Goal: Transaction & Acquisition: Obtain resource

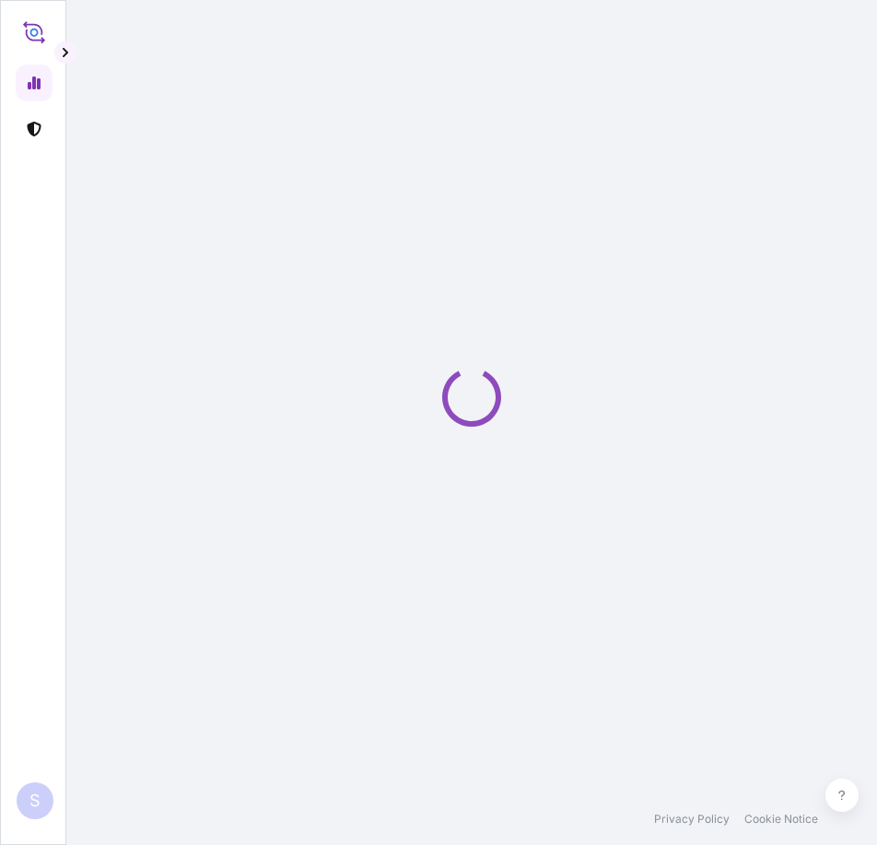
select select "2025"
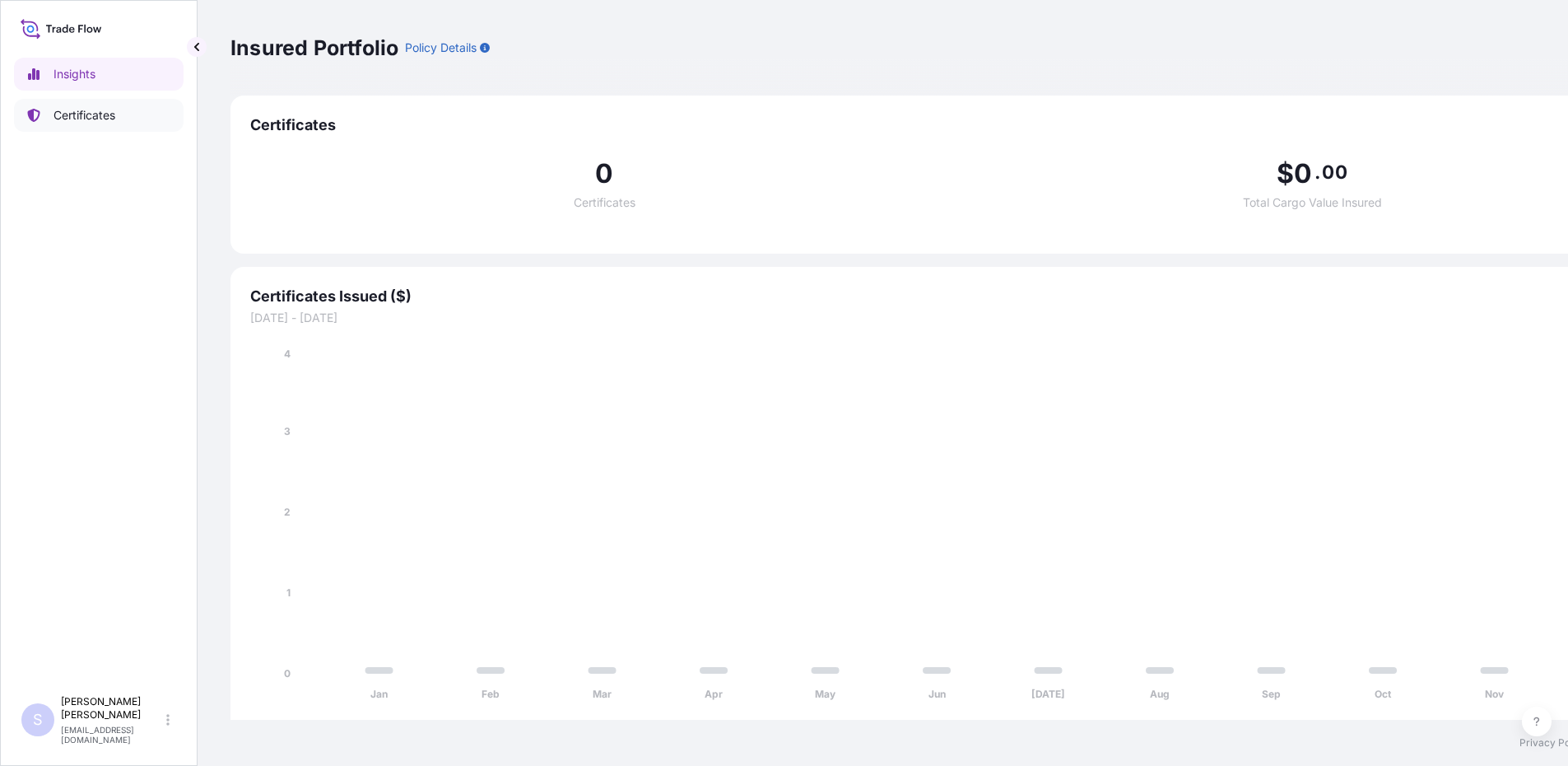
click at [98, 105] on link "Certificates" at bounding box center [99, 115] width 170 height 33
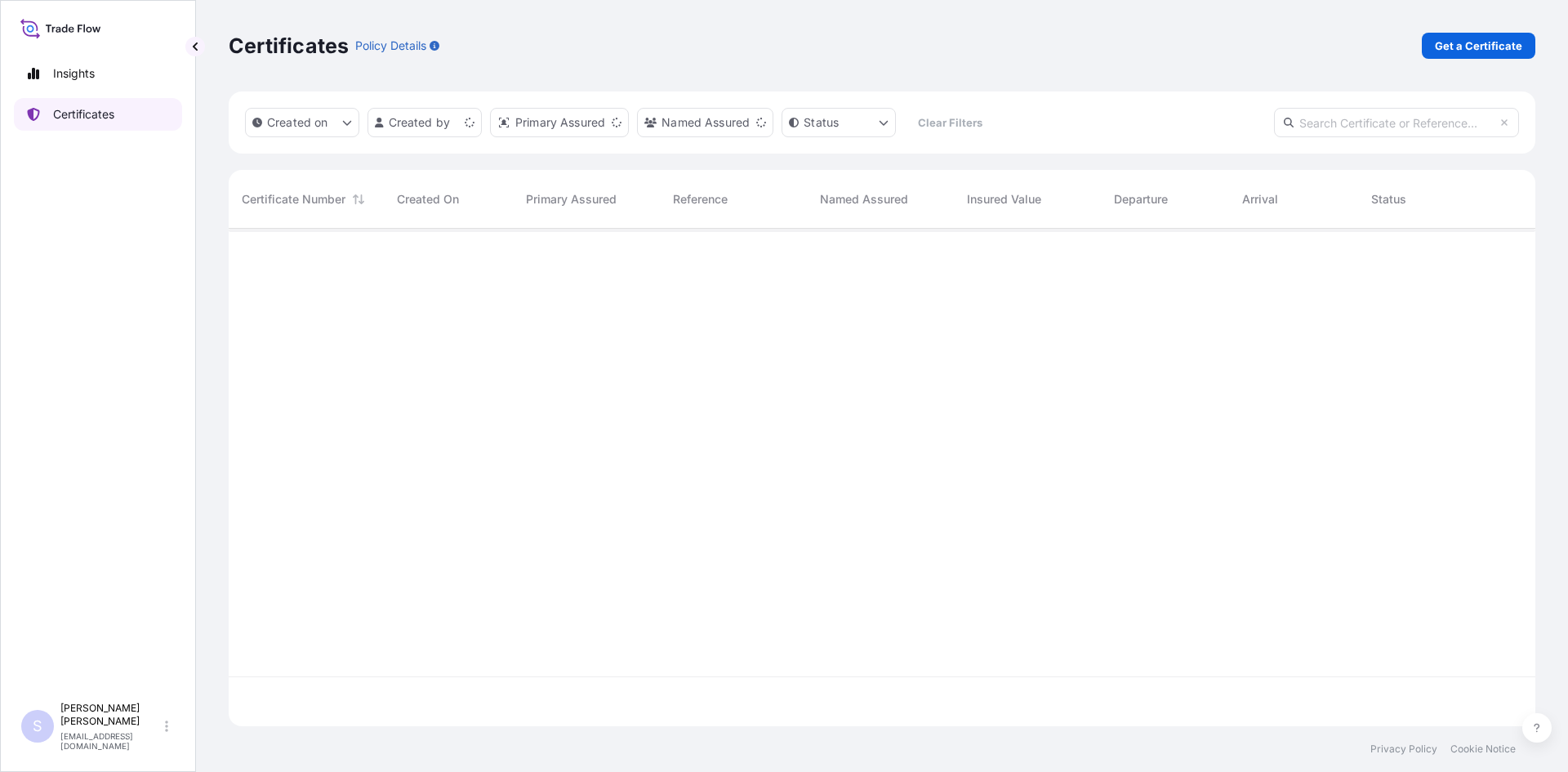
scroll to position [494, 1295]
click at [776, 51] on p "Get a Certificate" at bounding box center [1478, 45] width 88 height 16
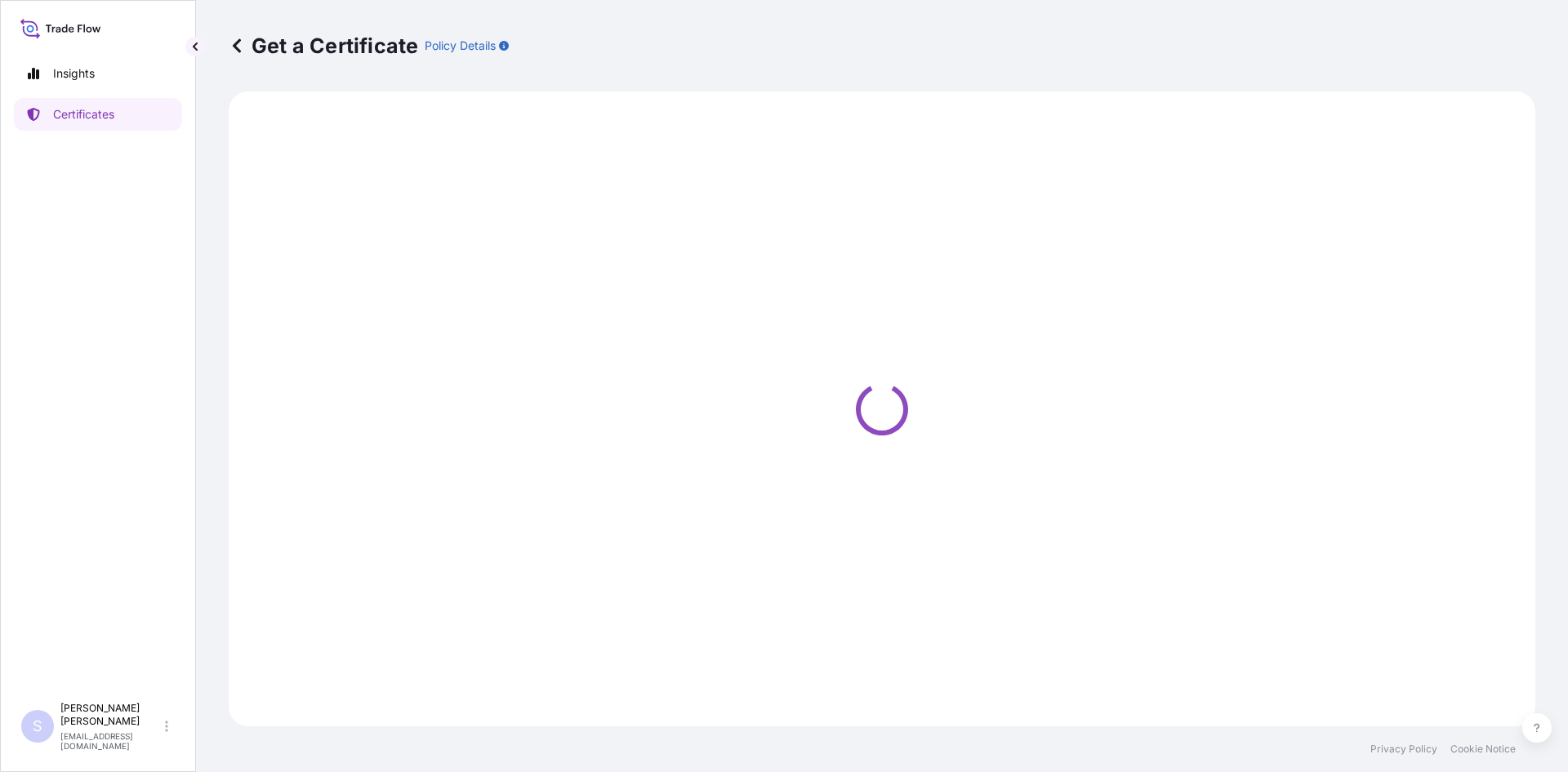
select select "Sea"
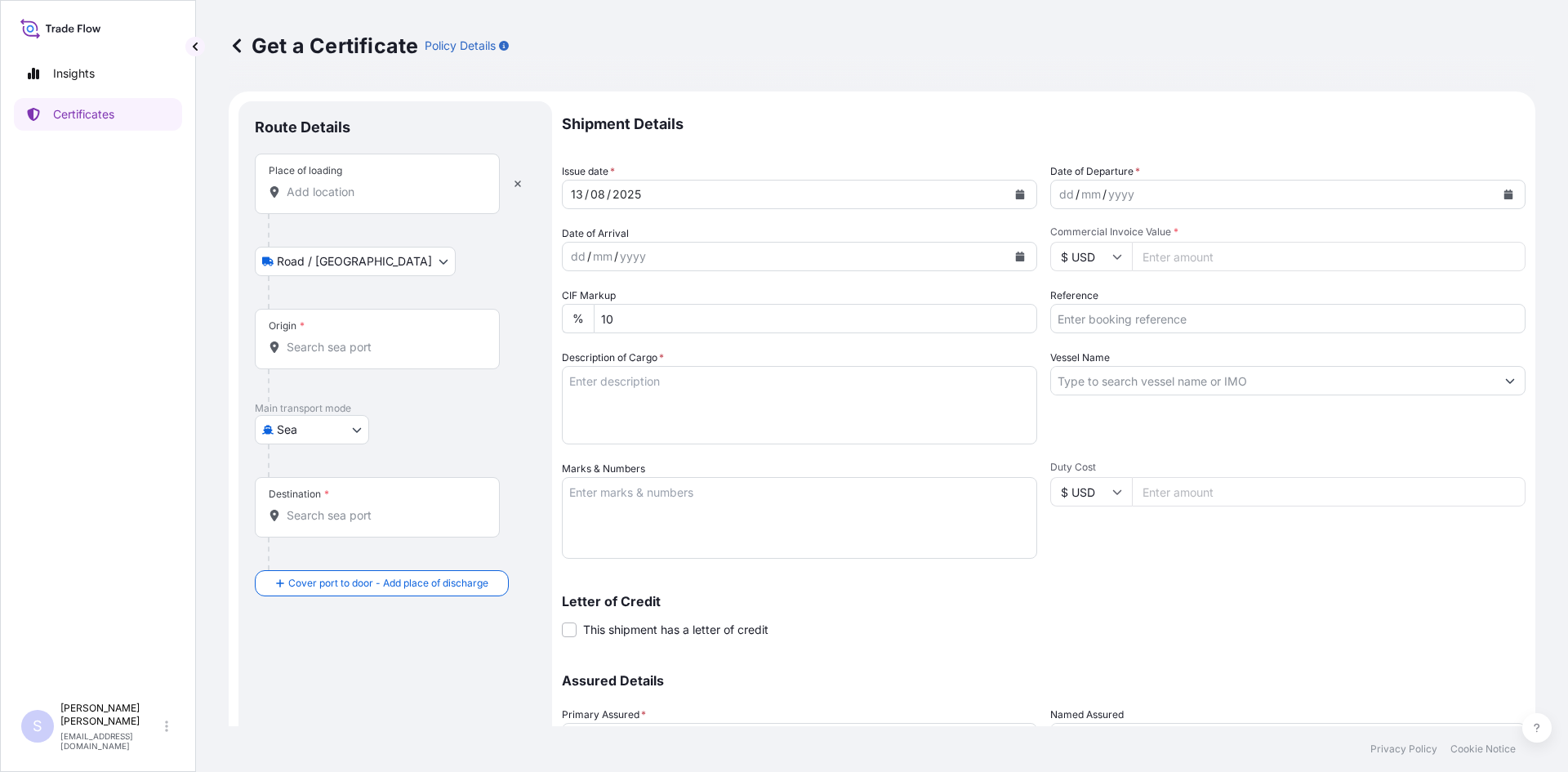
click at [344, 203] on div "Place of loading" at bounding box center [377, 183] width 245 height 60
click at [344, 200] on input "Place of loading" at bounding box center [382, 191] width 192 height 16
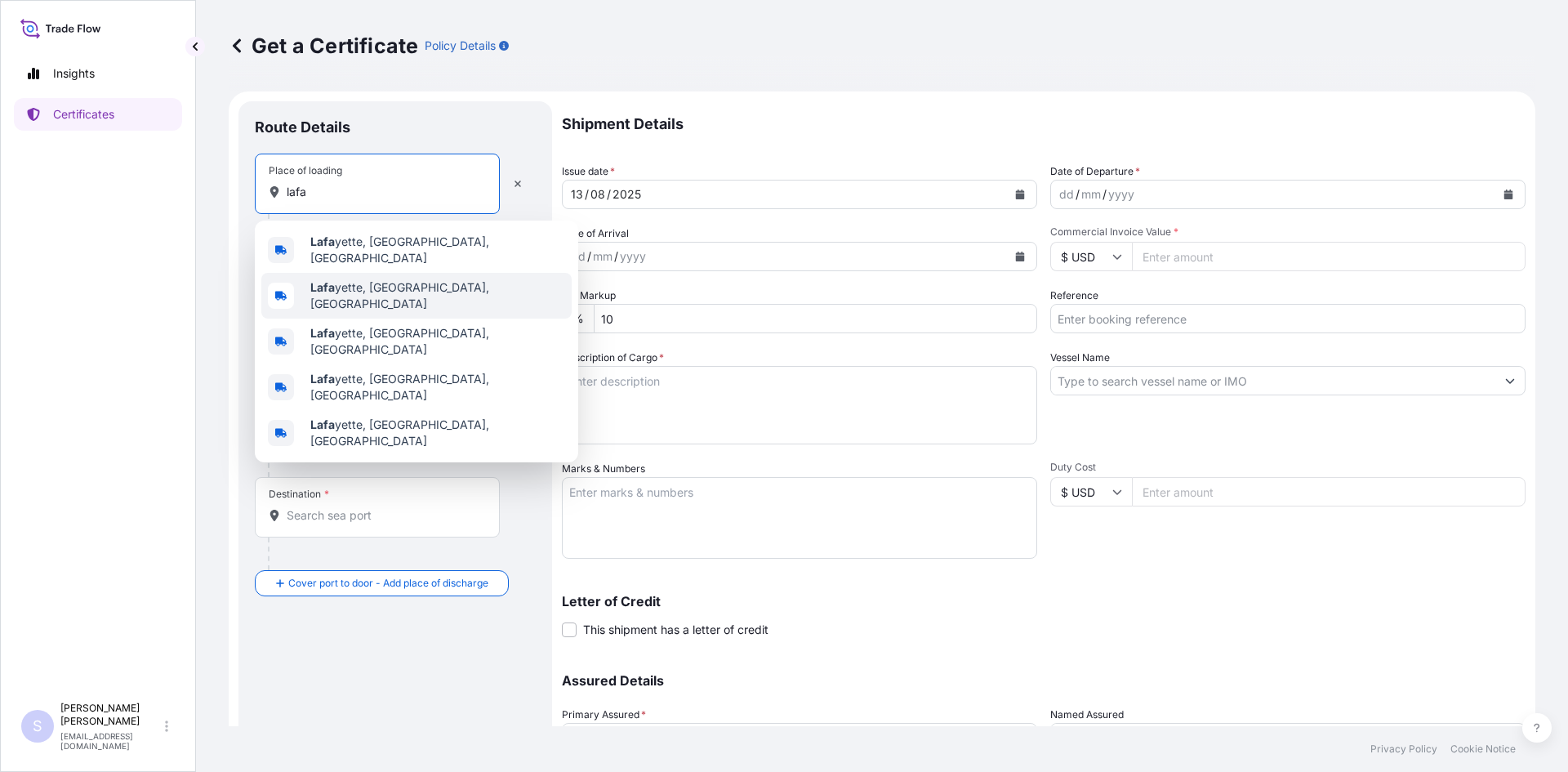
click at [355, 292] on span "[PERSON_NAME], [GEOGRAPHIC_DATA], [GEOGRAPHIC_DATA]" at bounding box center [437, 295] width 254 height 33
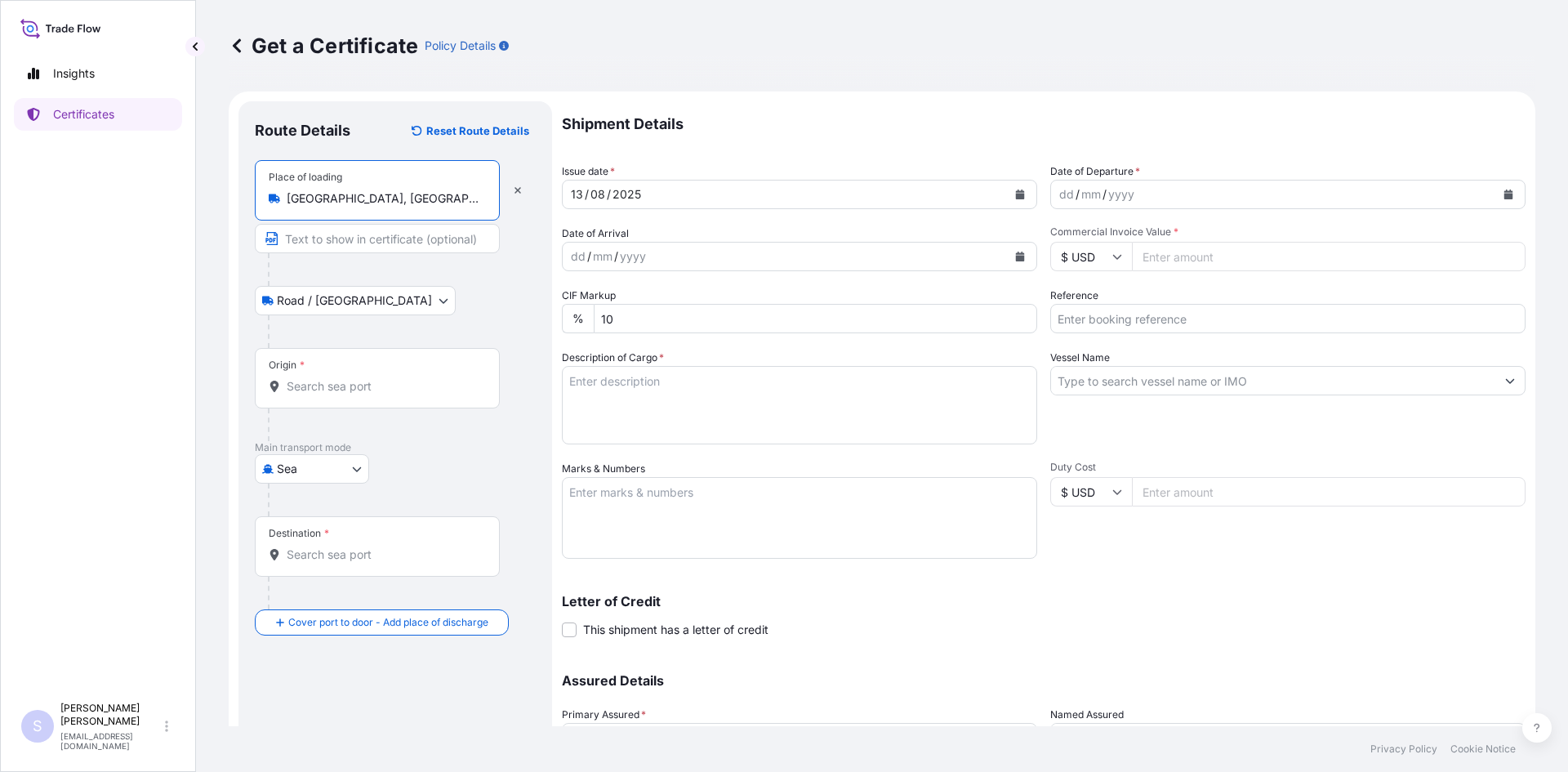
type input "[GEOGRAPHIC_DATA], [GEOGRAPHIC_DATA], [GEOGRAPHIC_DATA]"
click at [330, 402] on div "Origin *" at bounding box center [377, 378] width 245 height 60
click at [330, 394] on input "Origin *" at bounding box center [382, 386] width 192 height 16
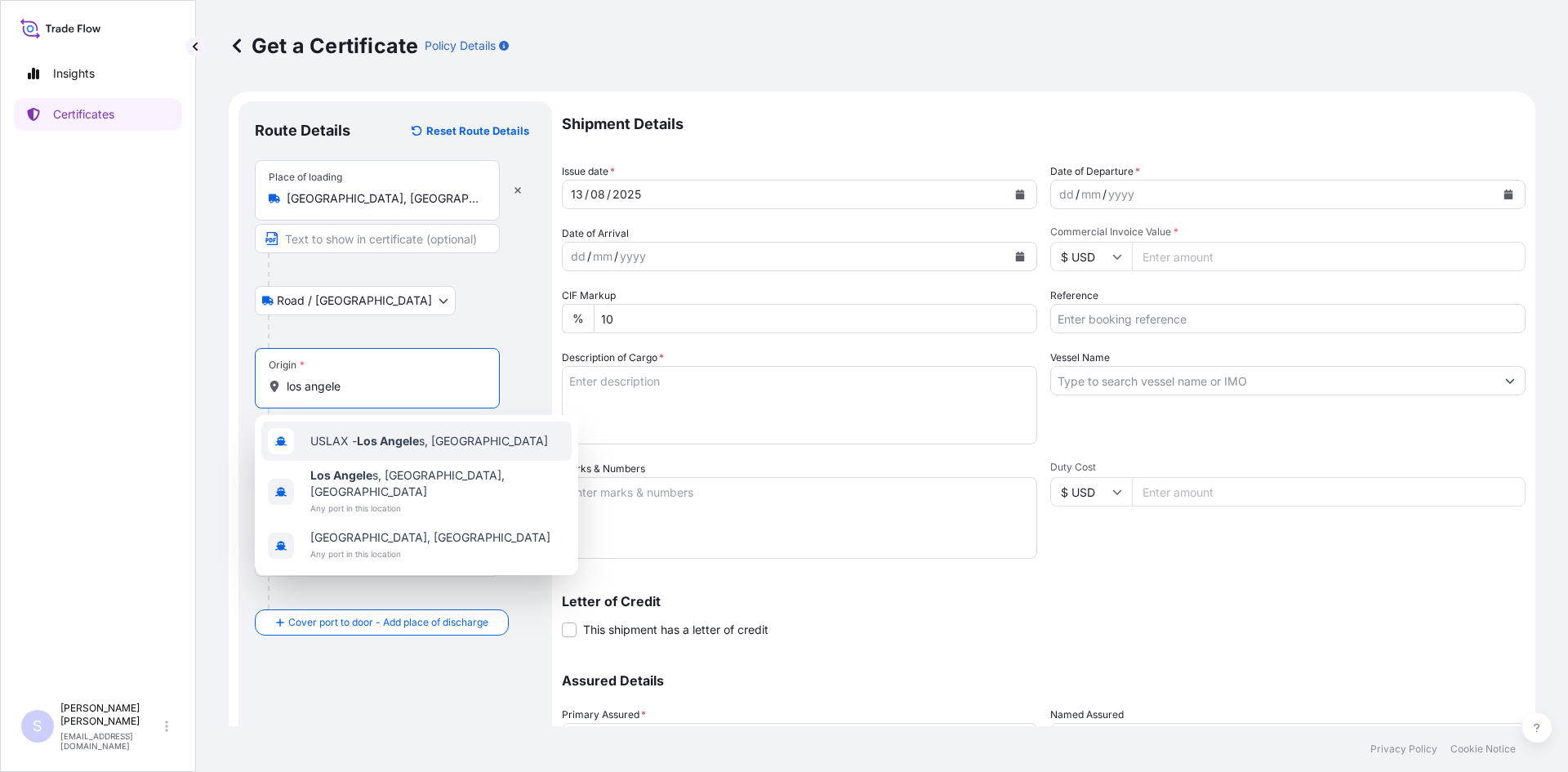
click at [335, 443] on span "USLAX - Los Angele s, [GEOGRAPHIC_DATA]" at bounding box center [429, 441] width 238 height 16
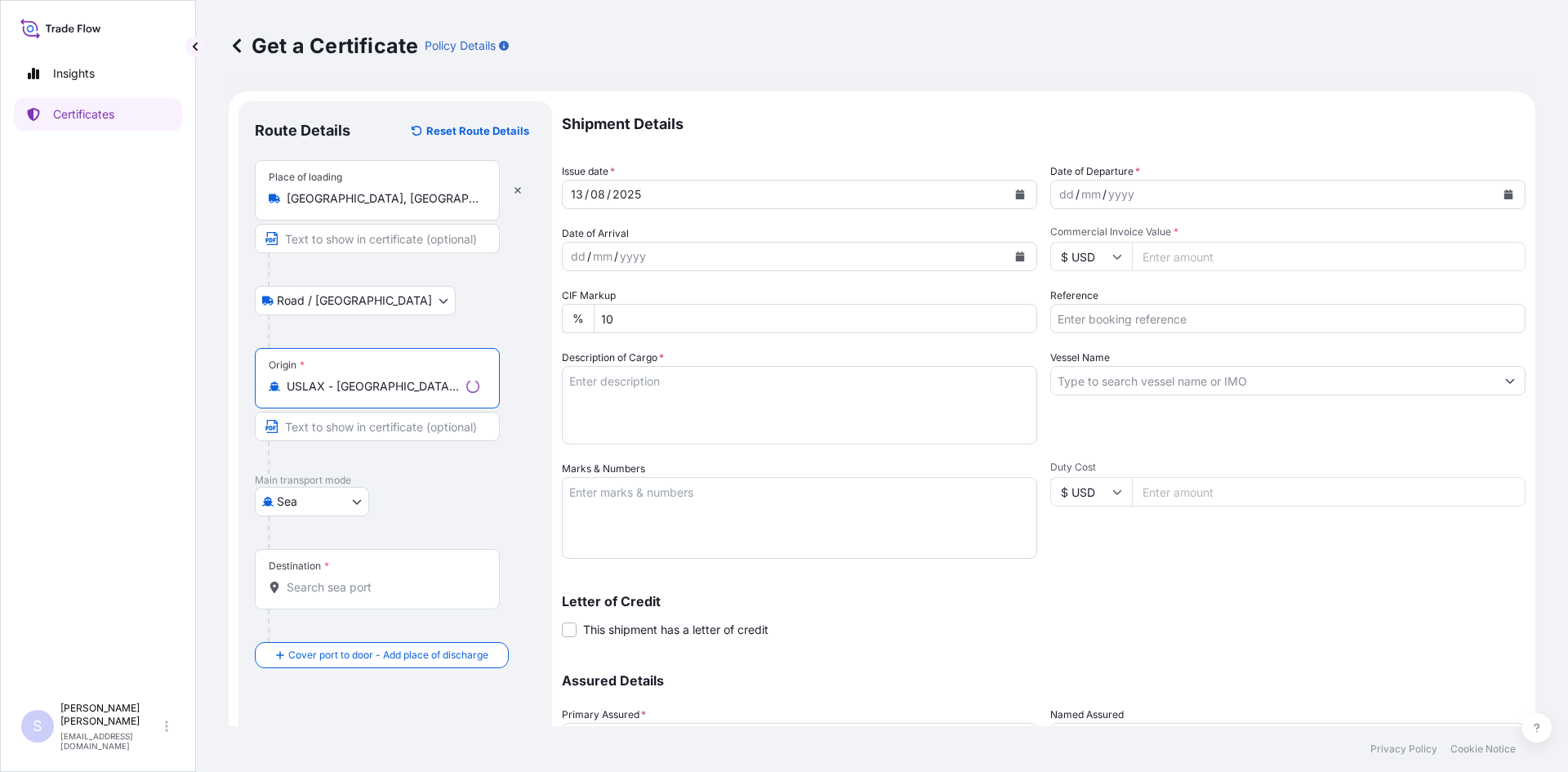
type input "USLAX - [GEOGRAPHIC_DATA], [GEOGRAPHIC_DATA]"
click at [313, 597] on div "Destination *" at bounding box center [377, 579] width 245 height 60
click at [313, 596] on input "Destination *" at bounding box center [382, 587] width 192 height 16
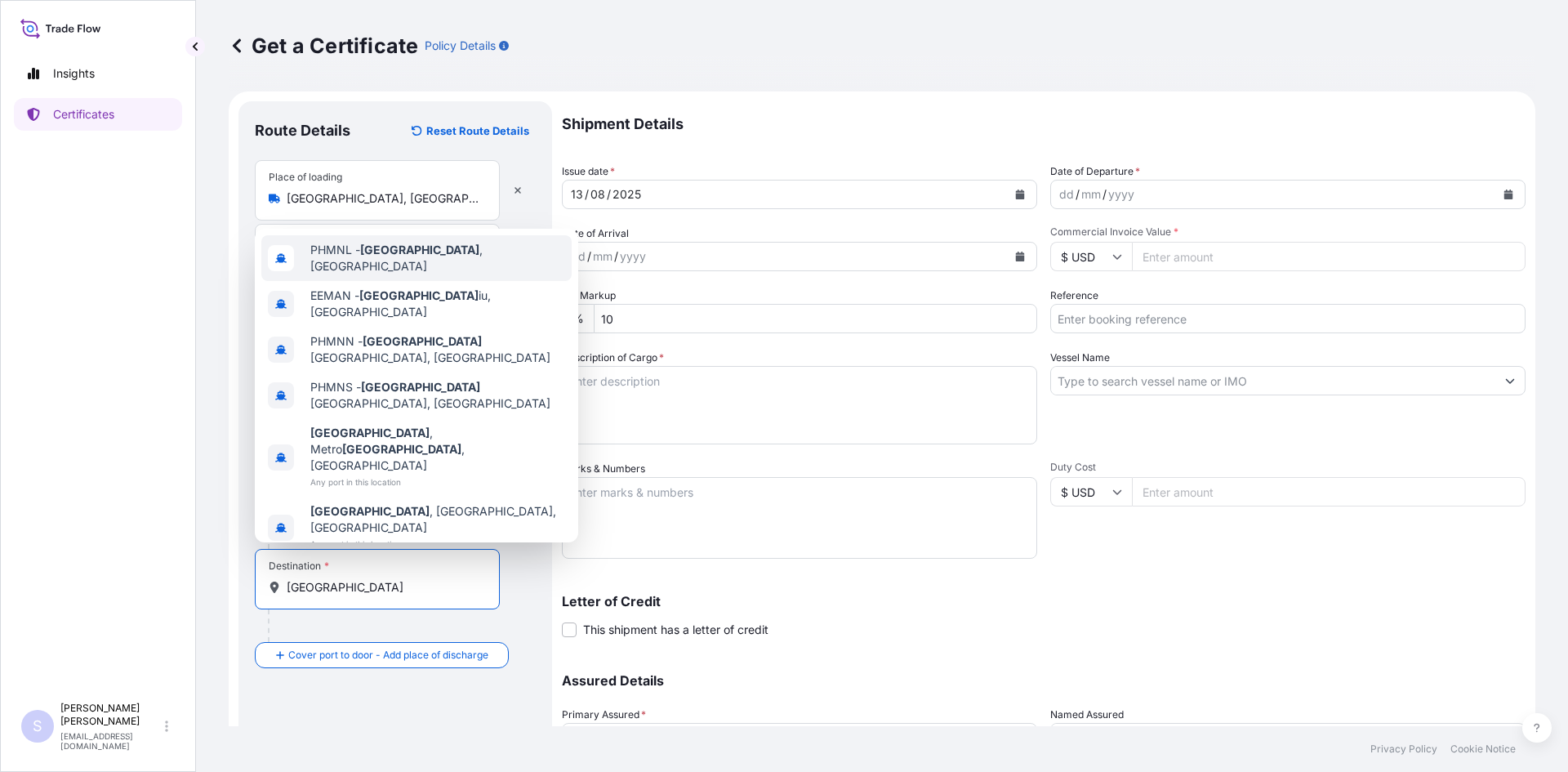
click at [404, 281] on div "PHMNL - [GEOGRAPHIC_DATA] , [GEOGRAPHIC_DATA]" at bounding box center [417, 258] width 310 height 46
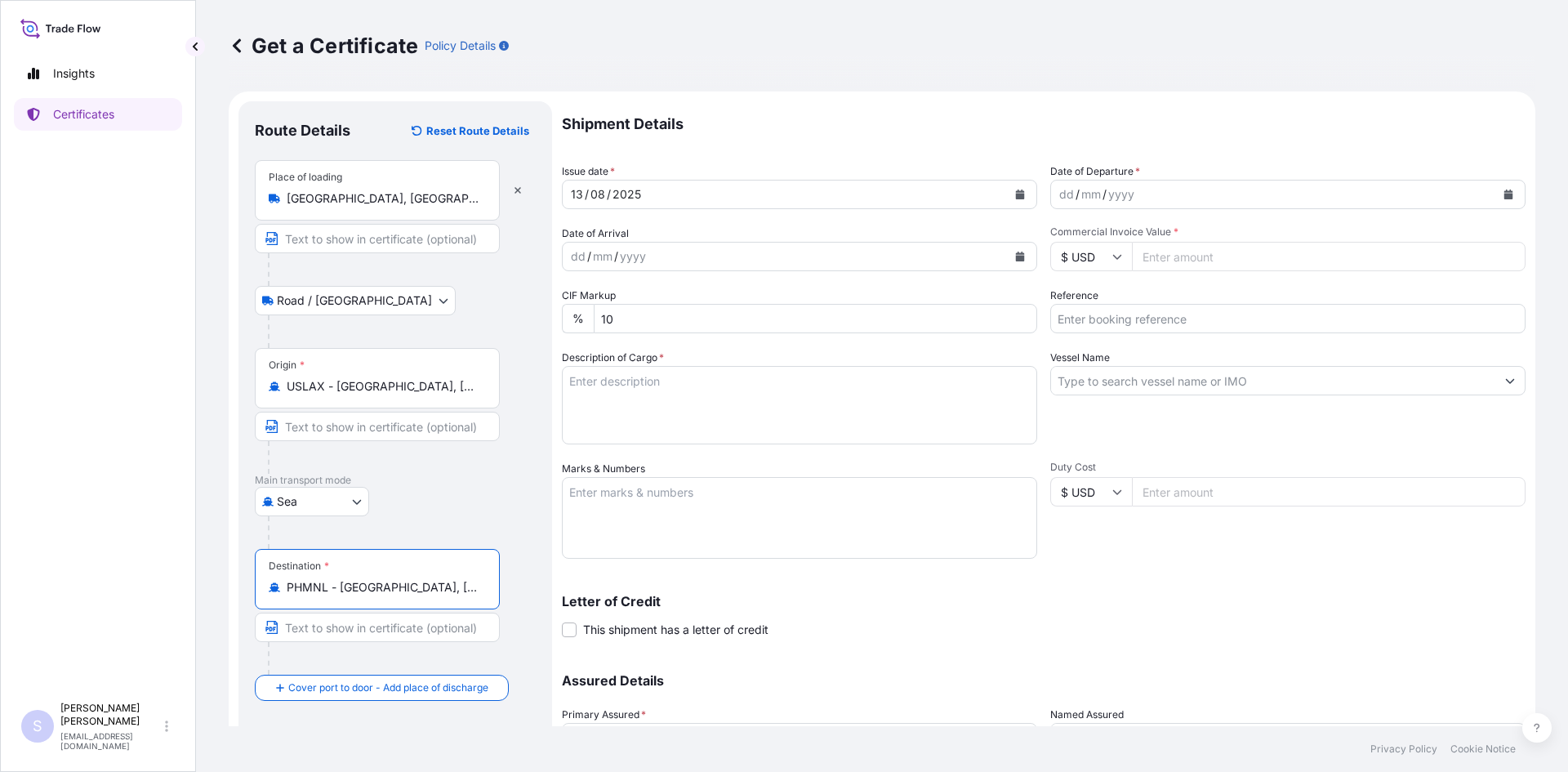
type input "PHMNL - [GEOGRAPHIC_DATA], [GEOGRAPHIC_DATA]"
click at [776, 202] on button "Calendar" at bounding box center [1508, 194] width 26 height 26
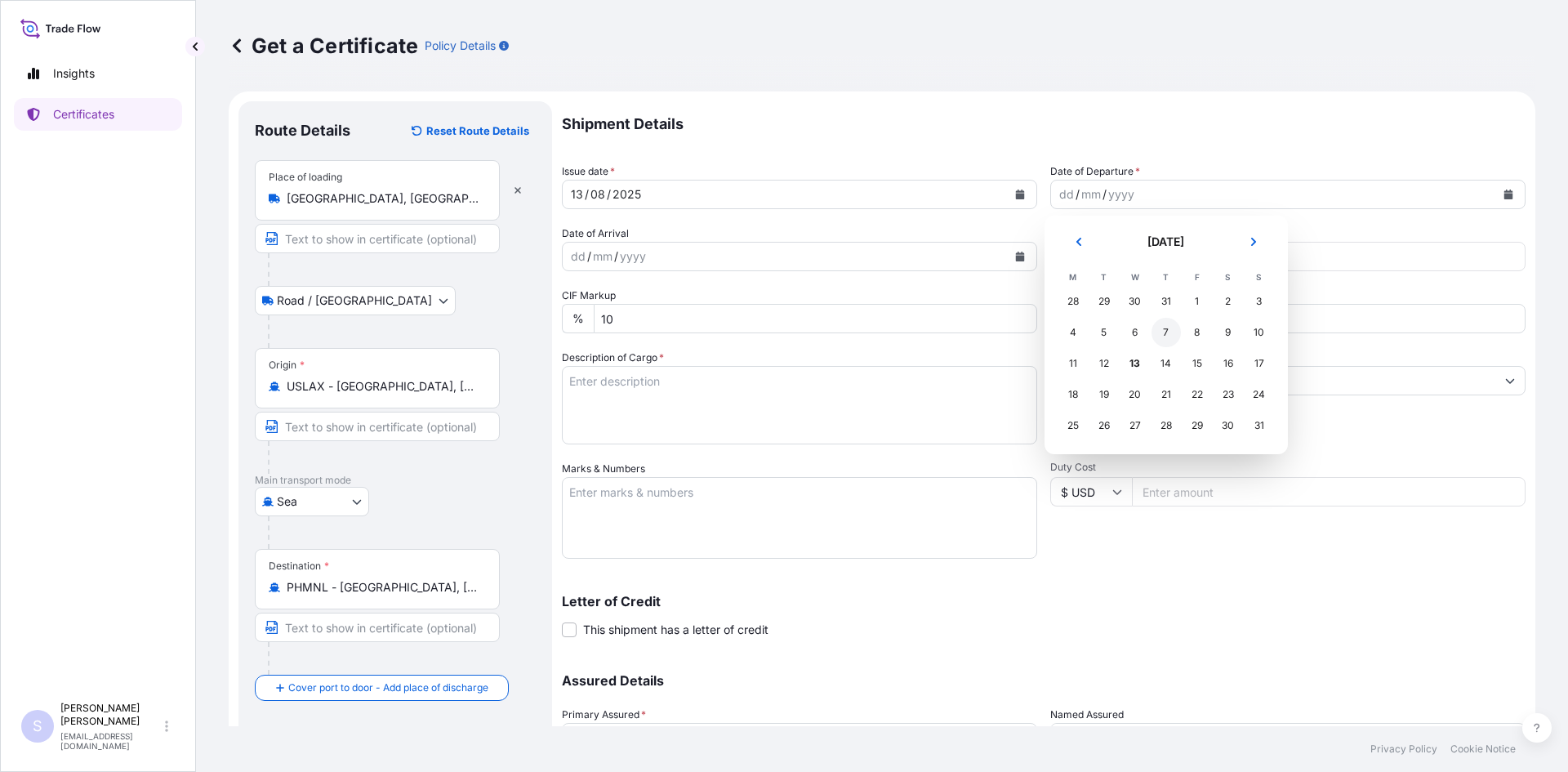
click at [776, 333] on div "7" at bounding box center [1166, 331] width 29 height 29
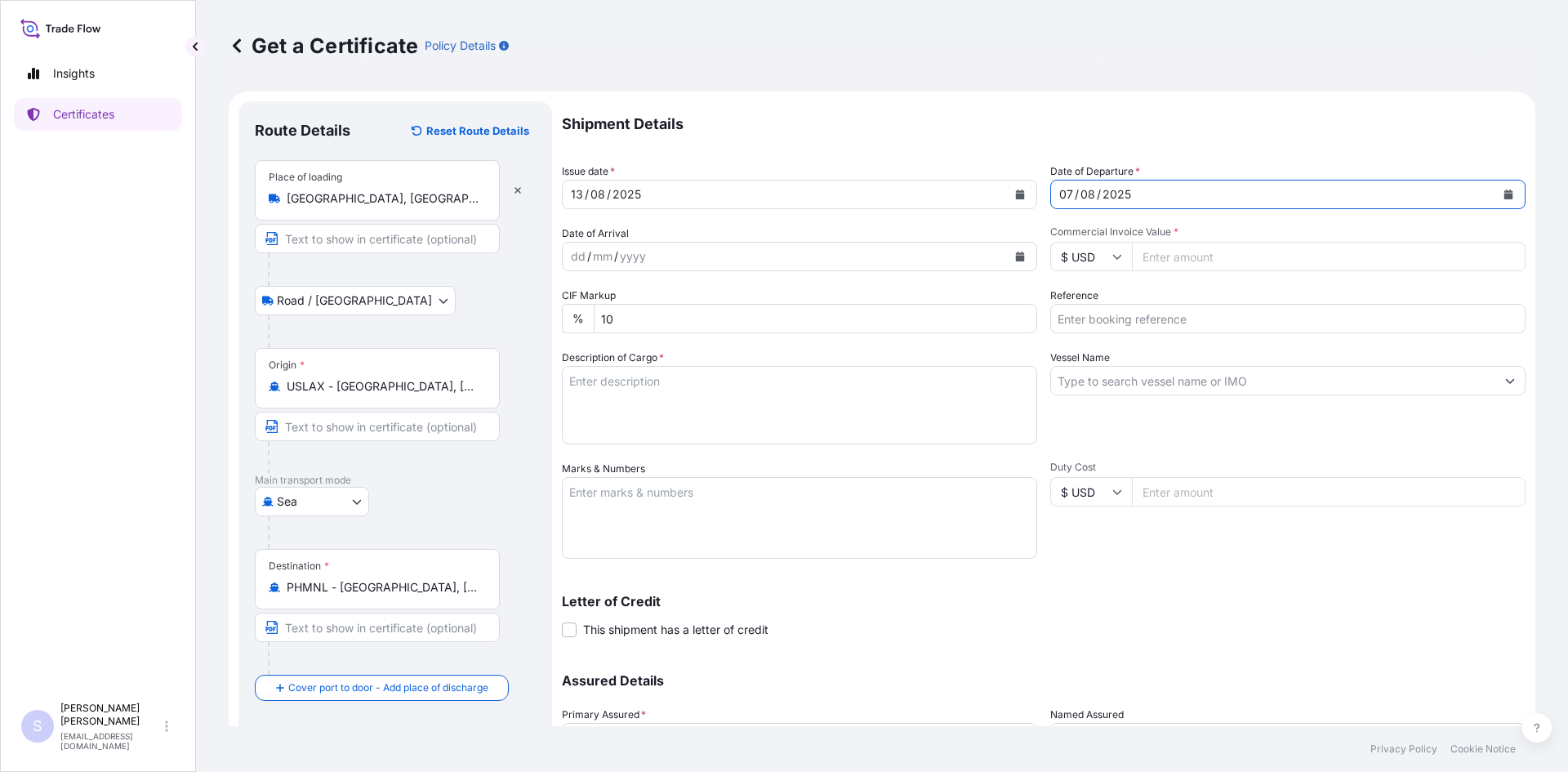
click at [776, 255] on icon "Calendar" at bounding box center [1020, 256] width 9 height 10
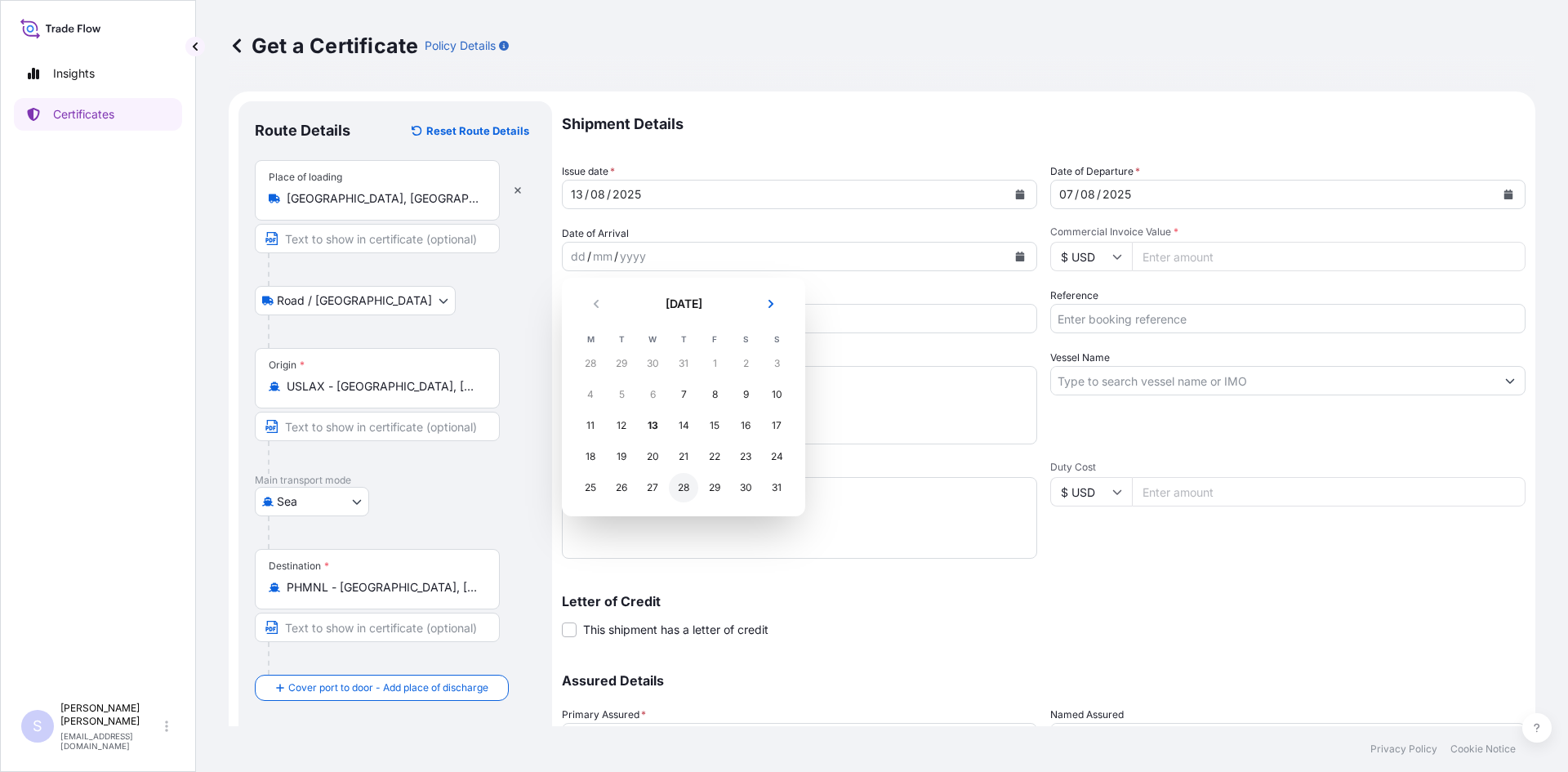
click at [682, 485] on div "28" at bounding box center [683, 487] width 29 height 29
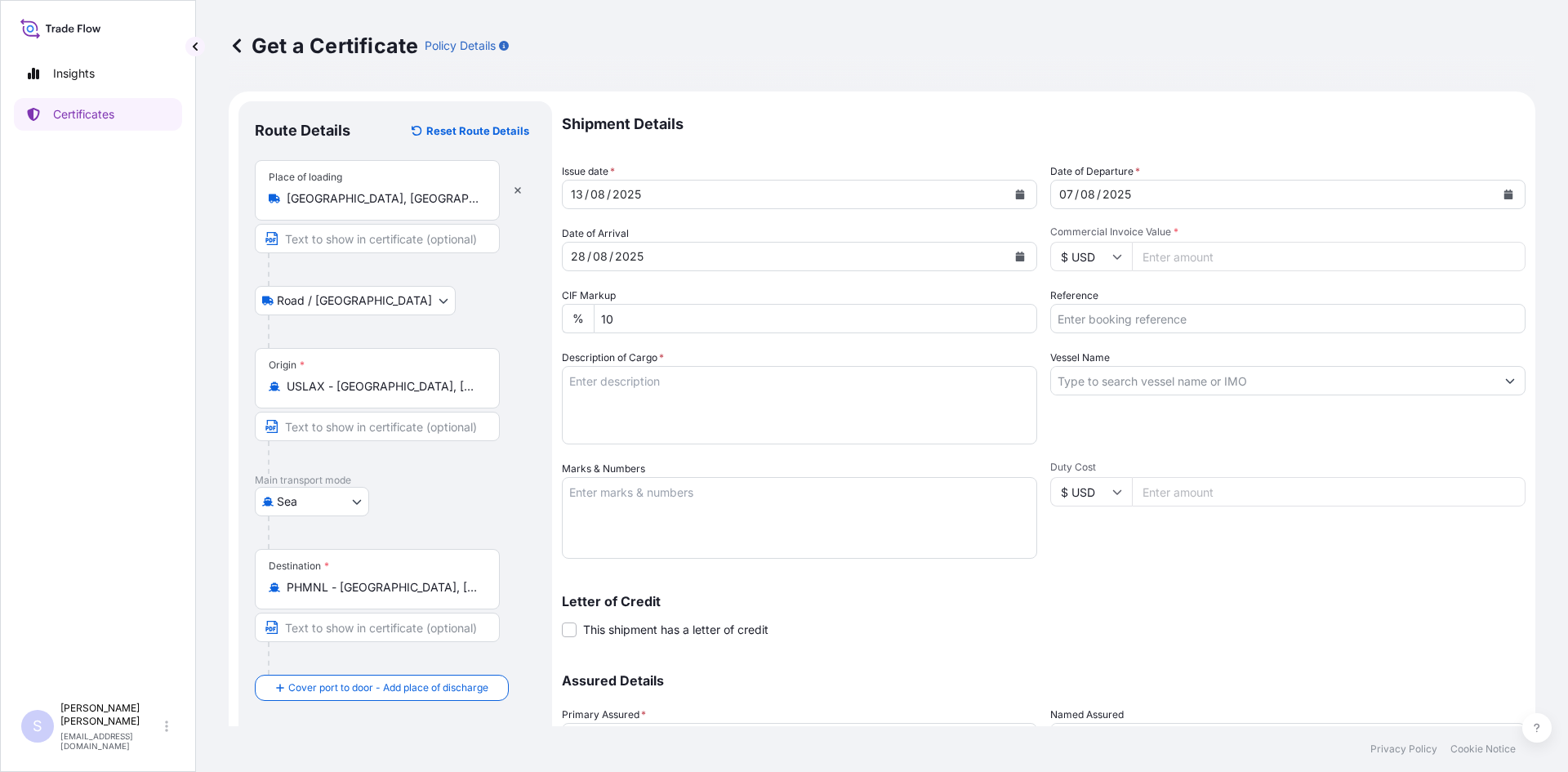
click at [776, 261] on input "Commercial Invoice Value *" at bounding box center [1329, 256] width 394 height 29
type input "13300"
type input "2575429"
type textarea "700 BAGS KRYSTAR 30O CRYSTALLINE FRUCTOSE"
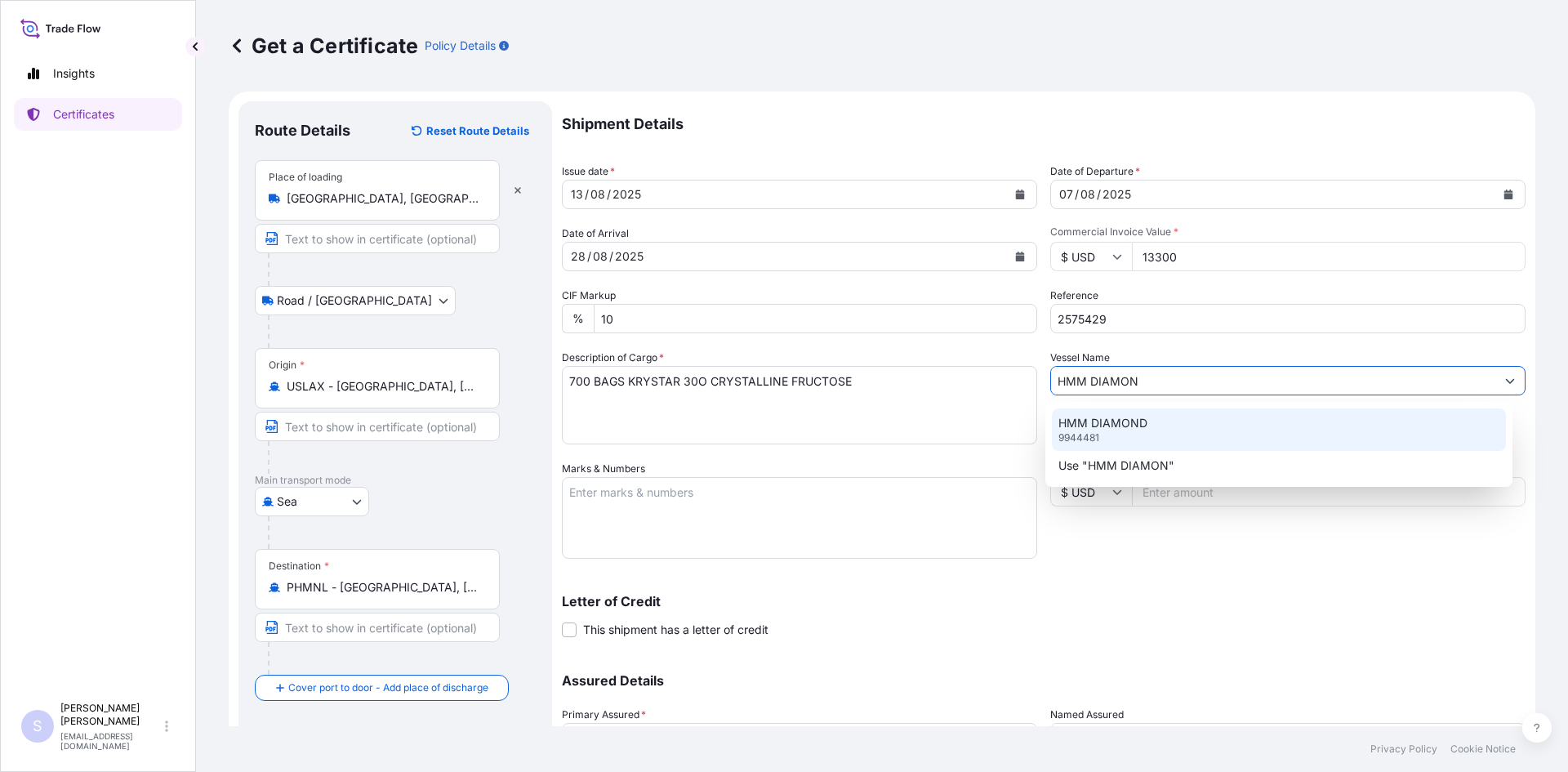
click at [776, 424] on div "HMM DIAMOND 9944481" at bounding box center [1279, 430] width 455 height 43
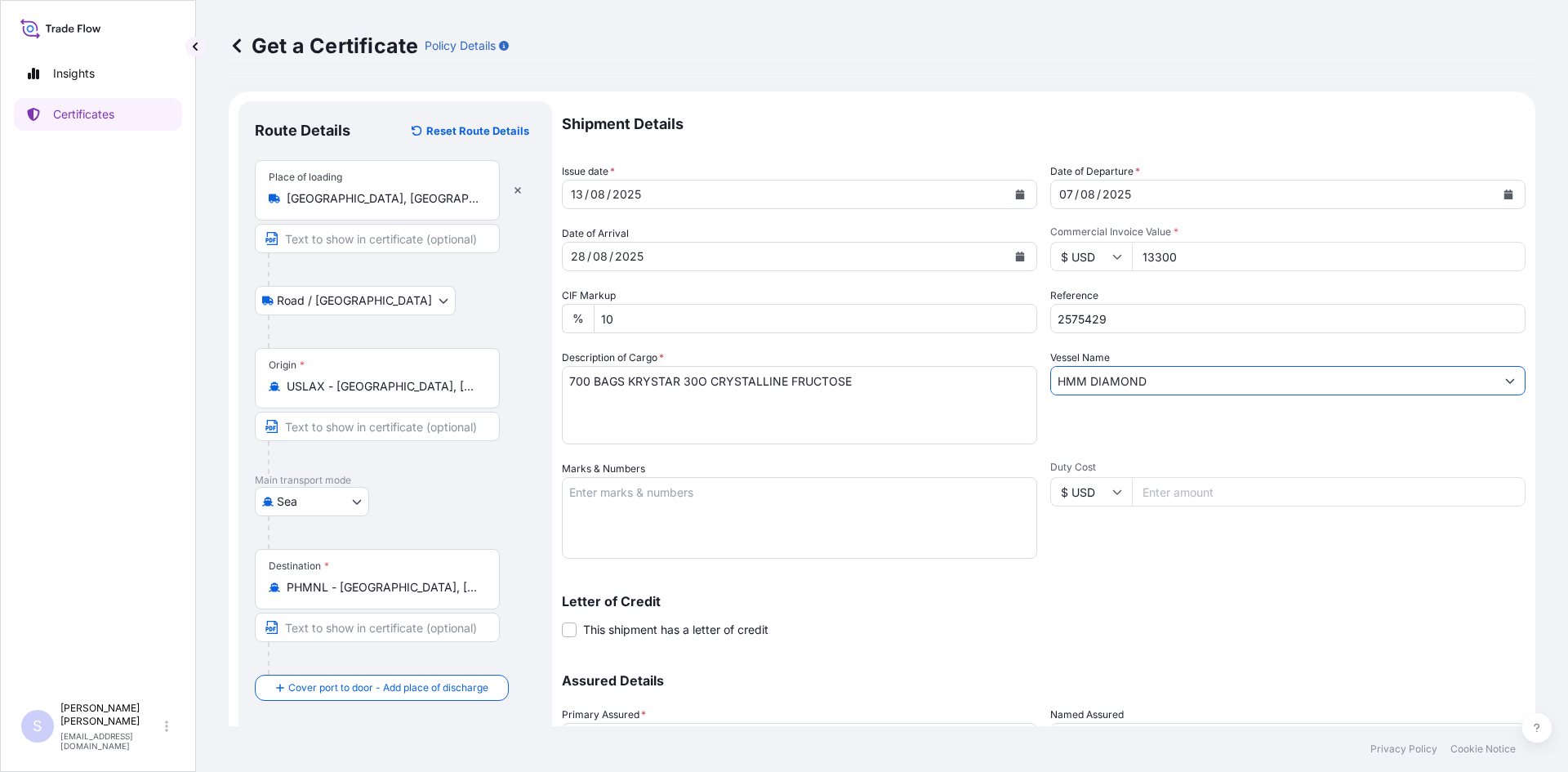
type input "HMM DIAMOND"
drag, startPoint x: 696, startPoint y: 520, endPoint x: 694, endPoint y: 494, distance: 26.1
click at [696, 508] on textarea "Marks & Numbers" at bounding box center [800, 518] width 475 height 82
type textarea "ONEU2099291 0119883"
click at [776, 527] on div "Duty Cost $ USD" at bounding box center [1288, 510] width 475 height 98
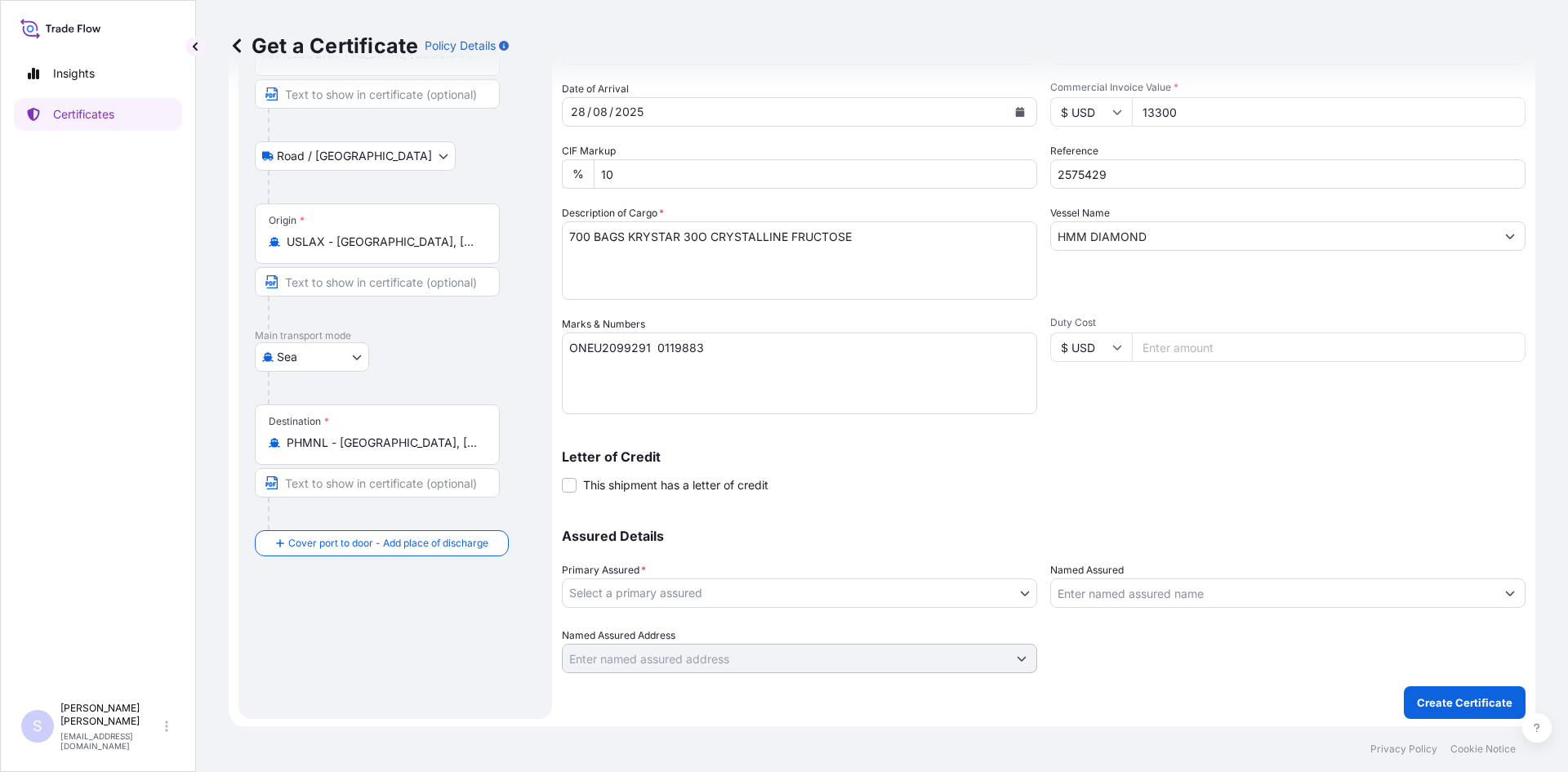
scroll to position [147, 0]
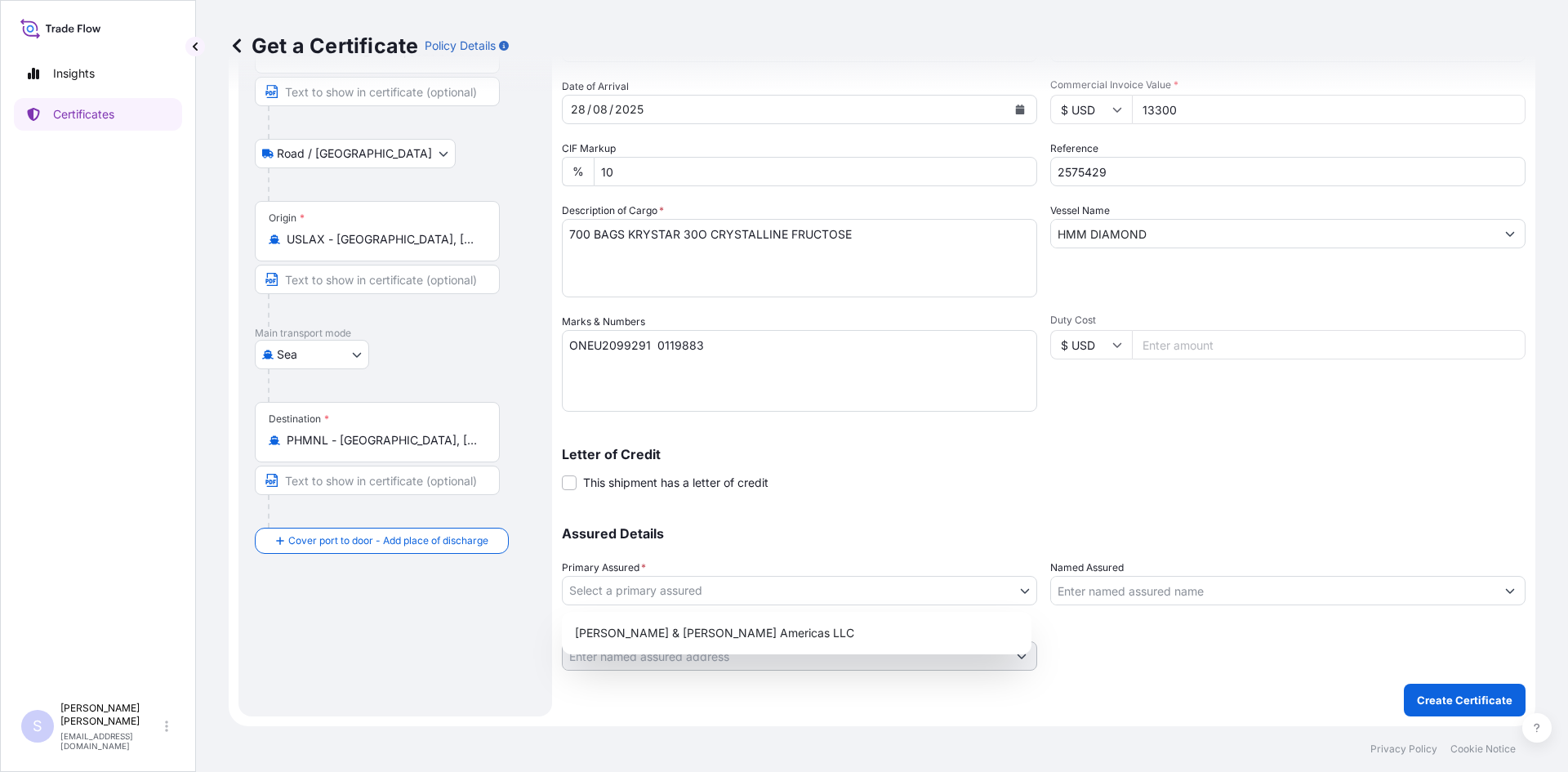
click at [710, 595] on body "Insights Certificates S [PERSON_NAME] [EMAIL_ADDRESS][DOMAIN_NAME] Get a Certif…" at bounding box center [784, 386] width 1568 height 772
click at [704, 625] on div "[PERSON_NAME] & [PERSON_NAME] Americas LLC" at bounding box center [796, 633] width 456 height 29
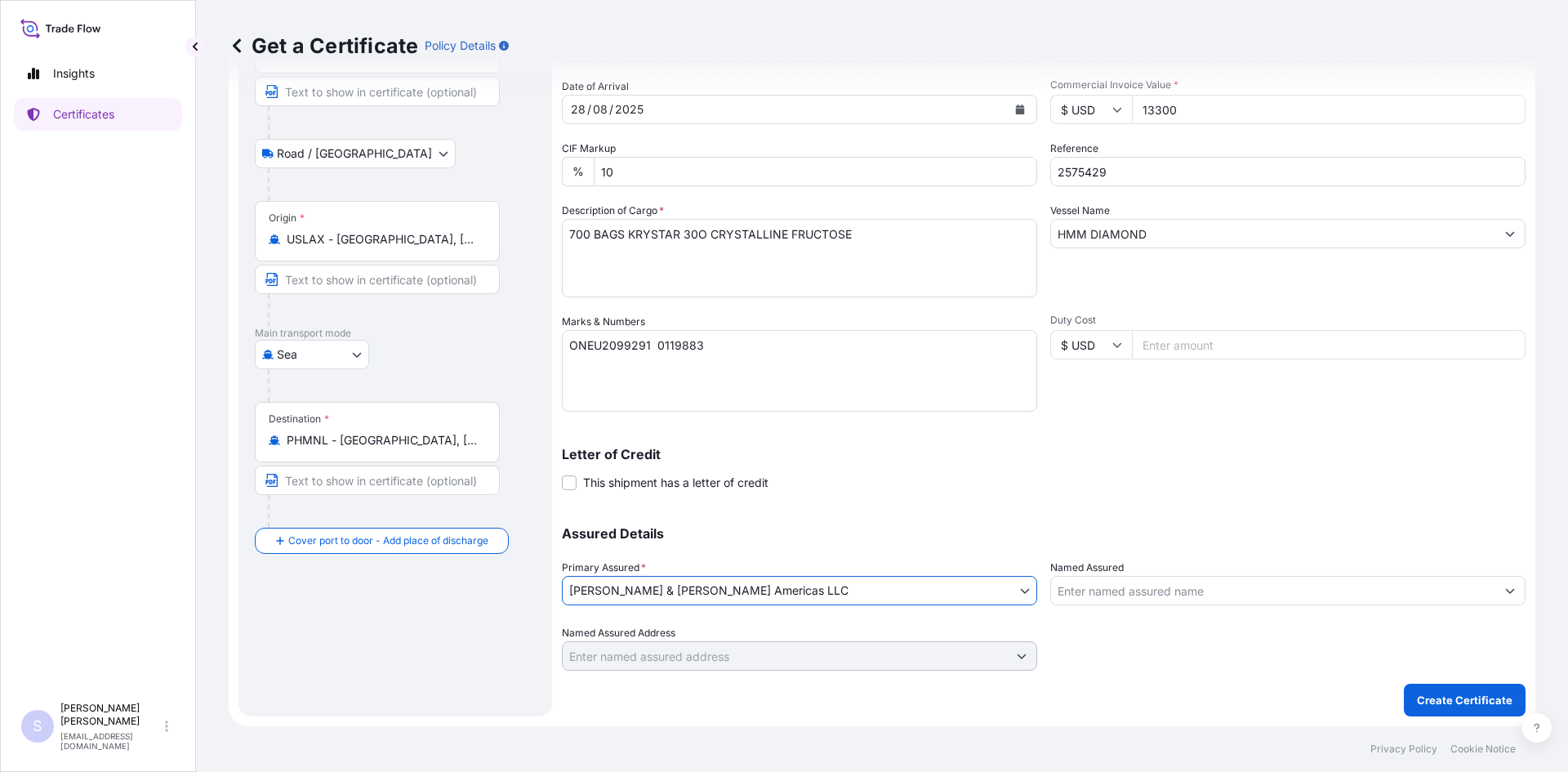
click at [776, 588] on input "Named Assured" at bounding box center [1273, 590] width 444 height 29
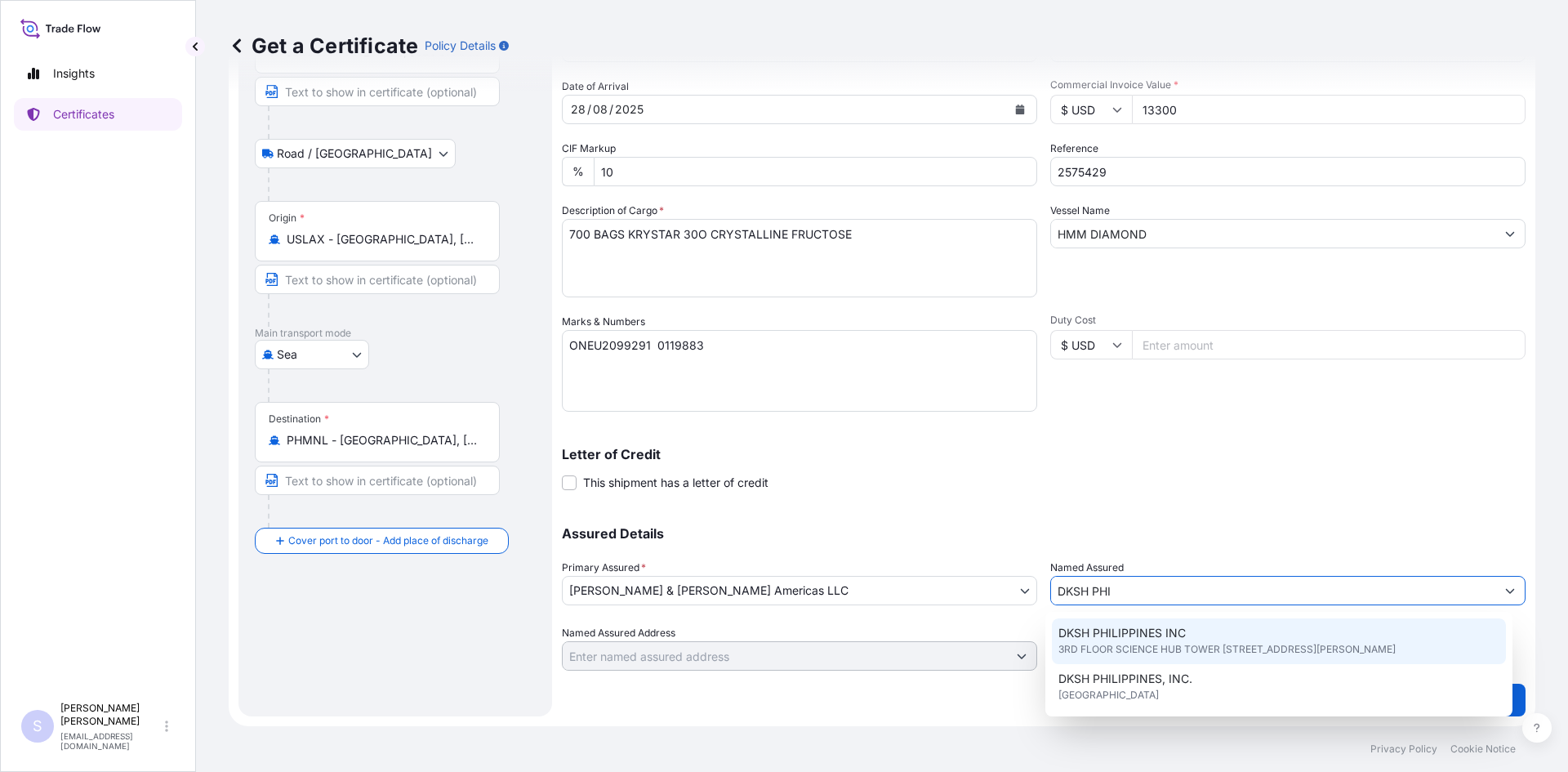
click at [776, 638] on span "DKSH PHILIPPINES INC" at bounding box center [1122, 633] width 128 height 16
type input "DKSH PHILIPPINES INC"
type input "[GEOGRAPHIC_DATA][STREET_ADDRESS][PERSON_NAME][GEOGRAPHIC_DATA]"
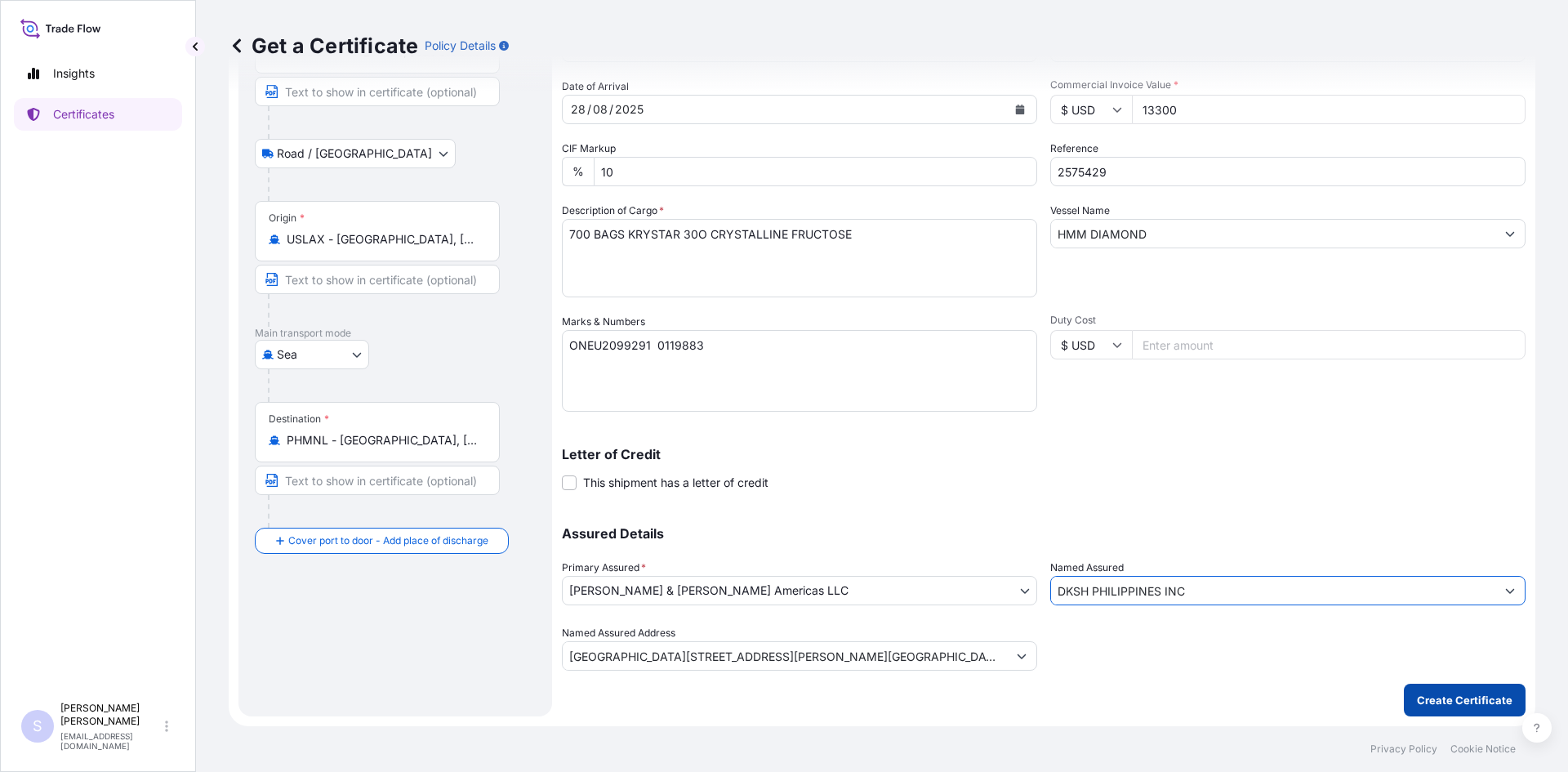
type input "DKSH PHILIPPINES INC"
click at [776, 695] on p "Create Certificate" at bounding box center [1465, 699] width 96 height 16
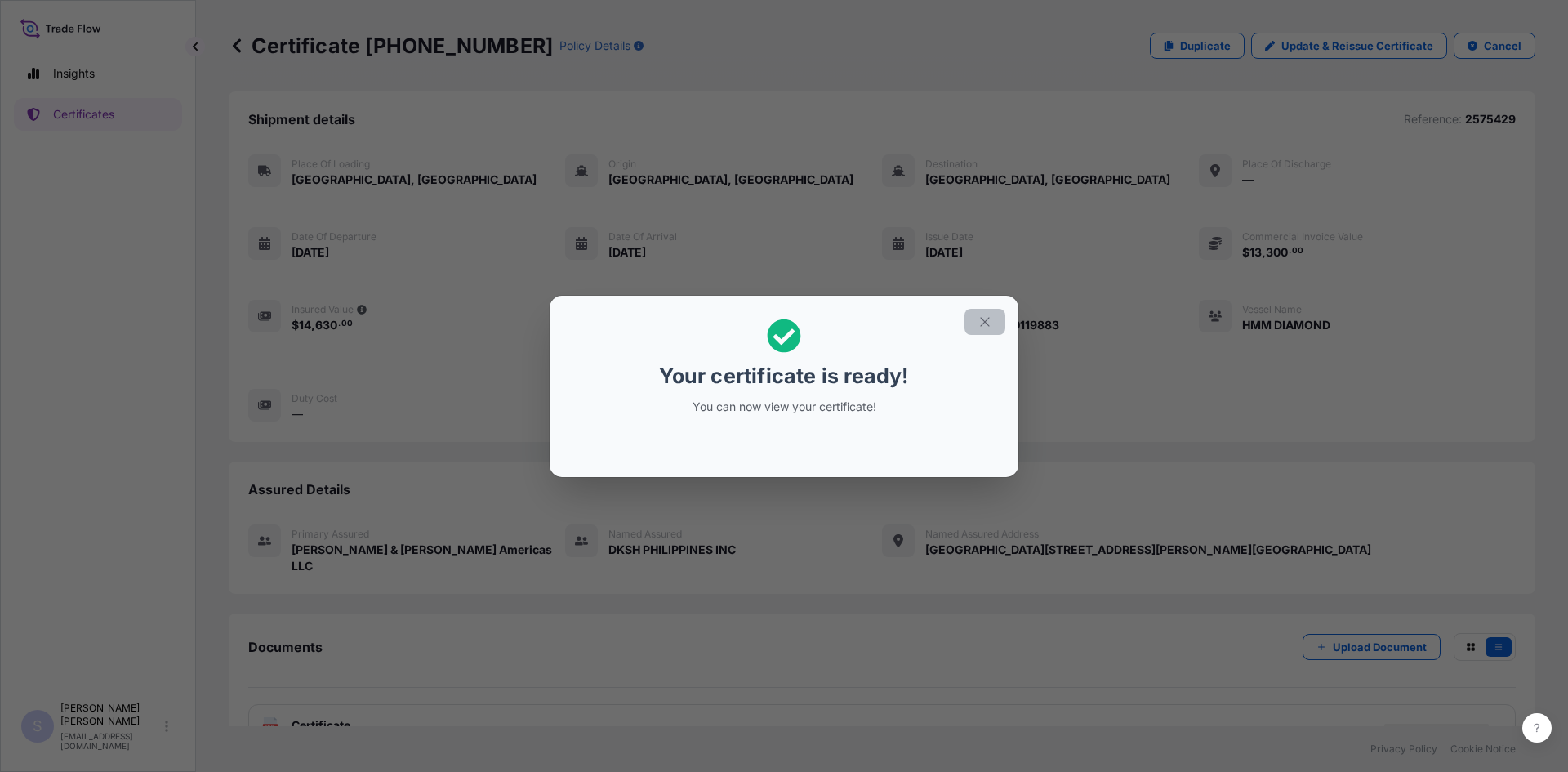
click at [776, 316] on button "button" at bounding box center [985, 321] width 41 height 26
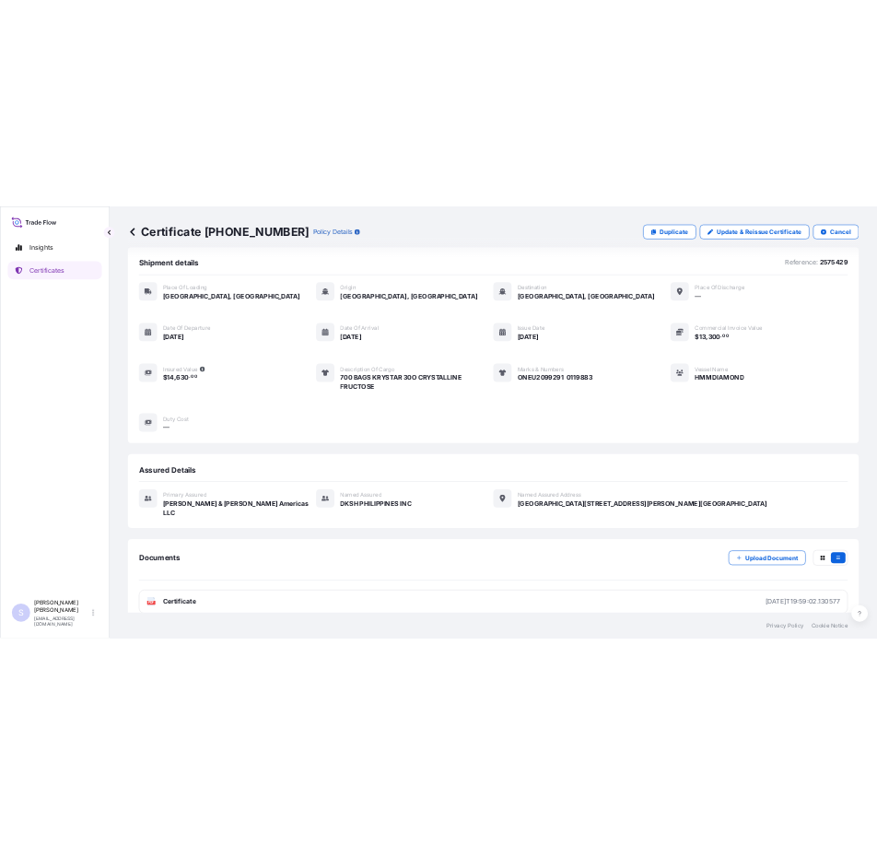
scroll to position [27, 0]
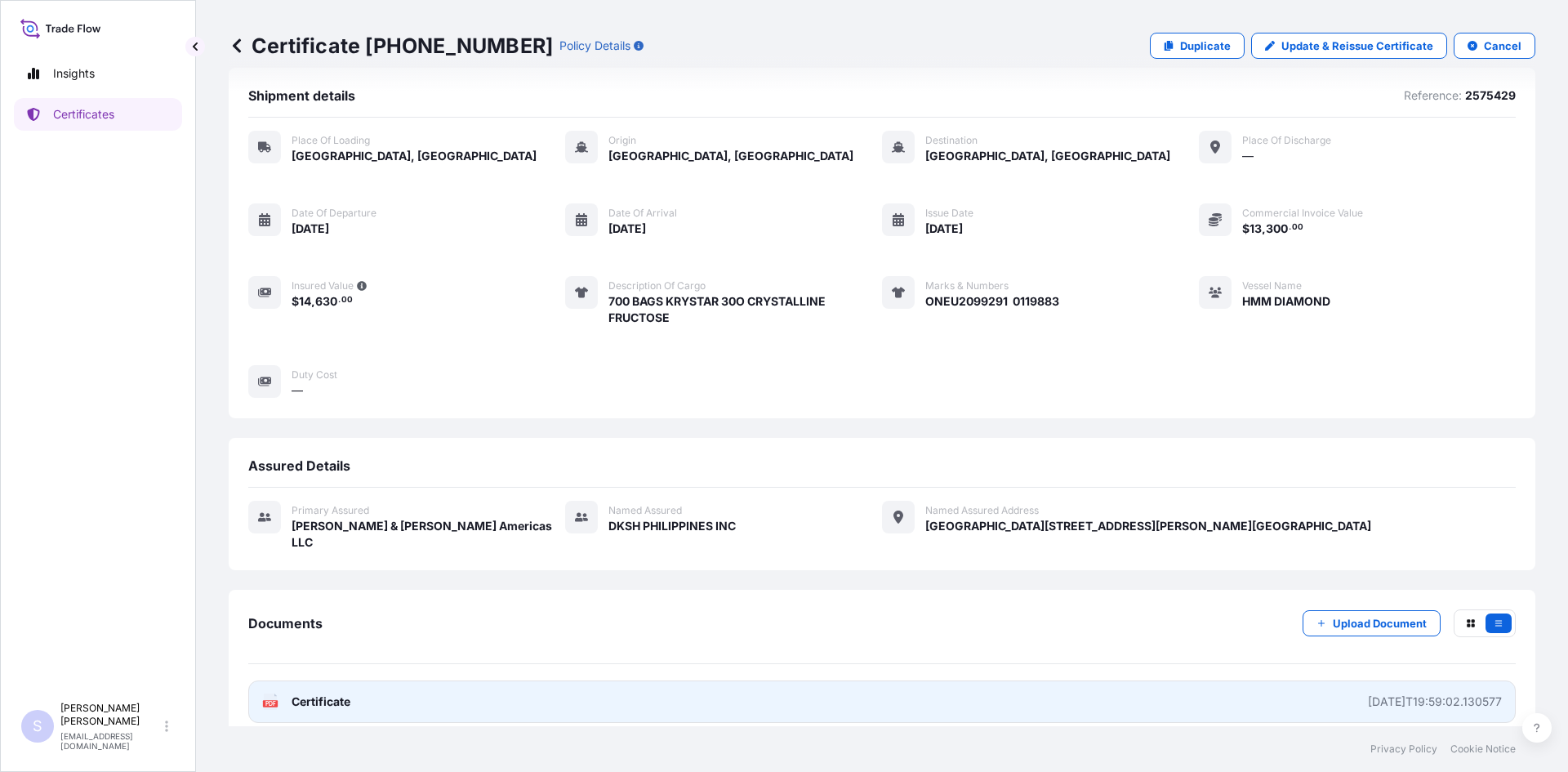
click at [264, 693] on icon at bounding box center [271, 701] width 14 height 16
